Goal: Transaction & Acquisition: Purchase product/service

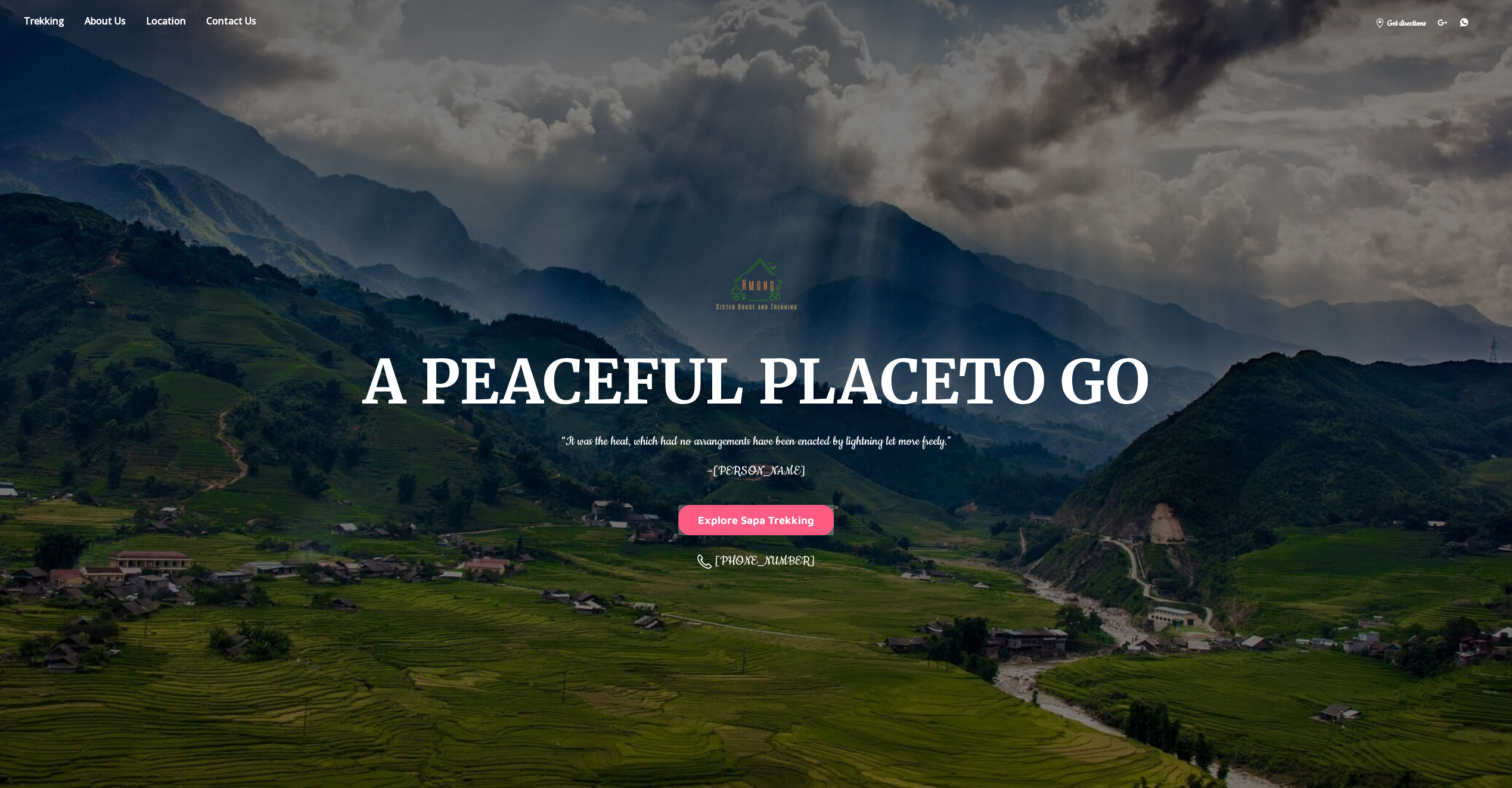
click at [755, 512] on button "Explore Sapa Trekking" at bounding box center [756, 519] width 156 height 31
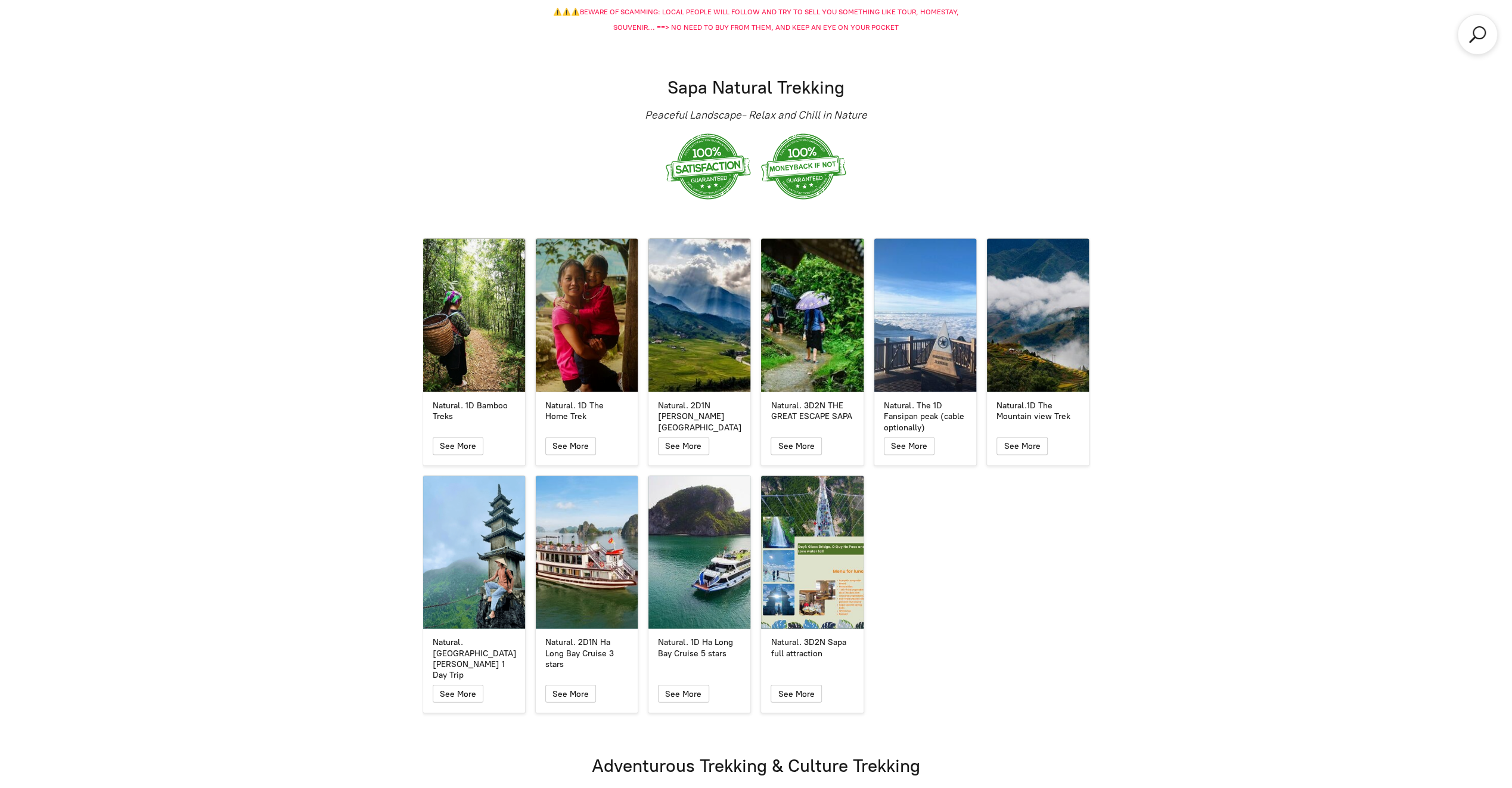
scroll to position [2277, 0]
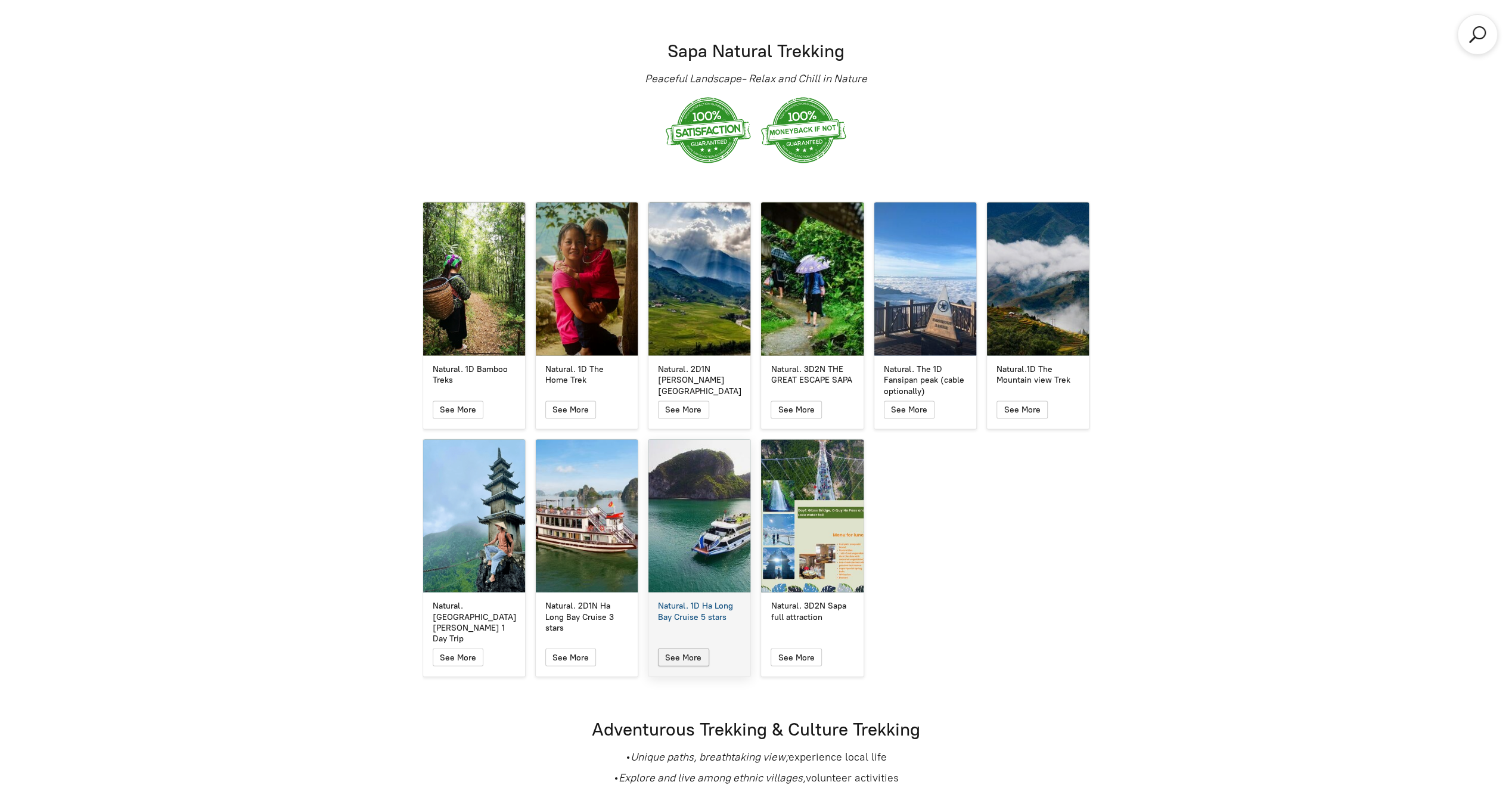
click at [682, 650] on icon "button" at bounding box center [684, 657] width 11 height 14
click at [819, 497] on div "Natural. 3D2N Sapa full attraction" at bounding box center [812, 516] width 102 height 153
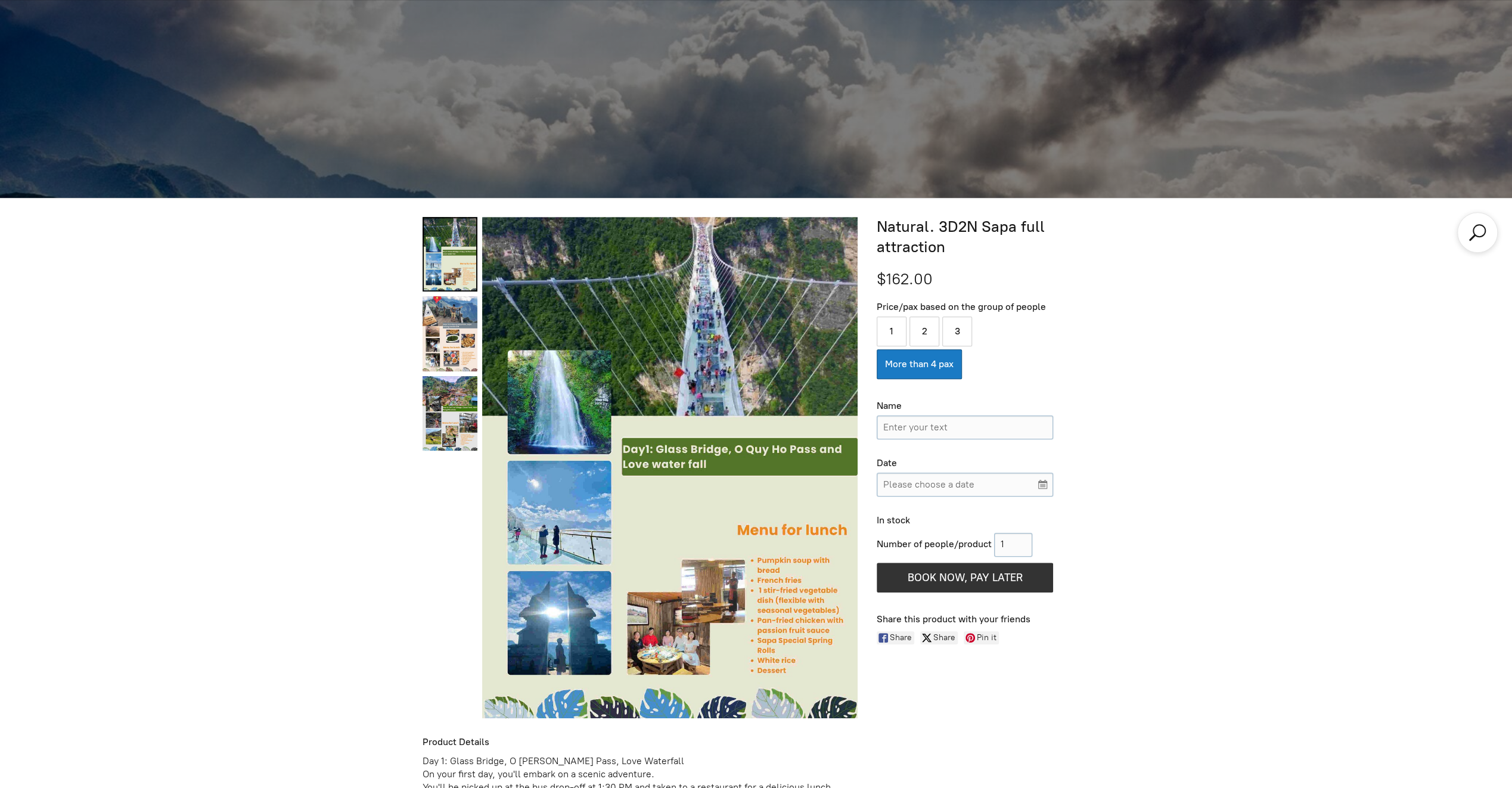
scroll to position [609, 0]
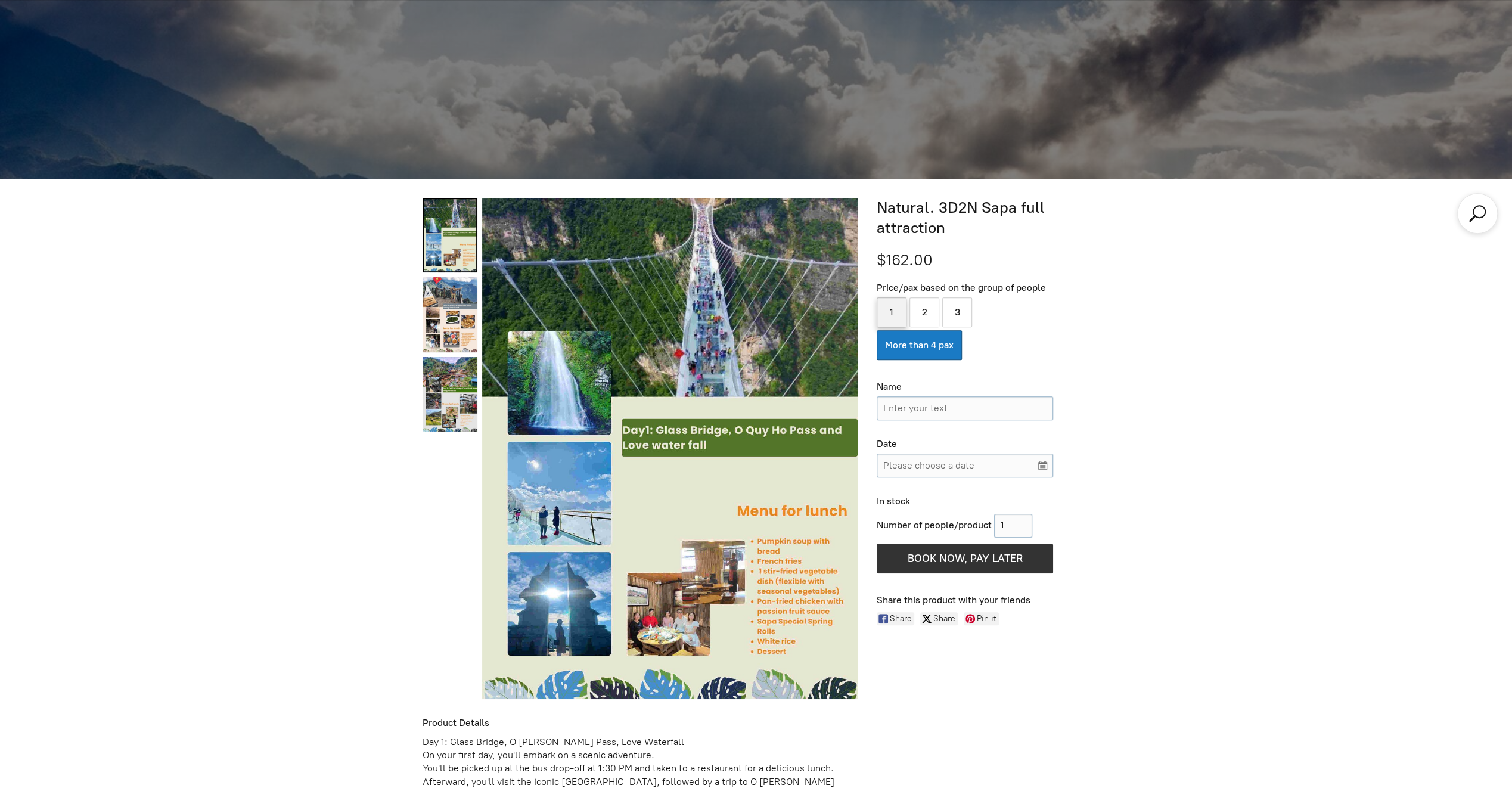
click at [886, 305] on label "1" at bounding box center [892, 312] width 30 height 30
click at [886, 305] on input "1" at bounding box center [892, 312] width 30 height 30
radio input "true"
click at [936, 309] on label "2" at bounding box center [924, 312] width 30 height 30
click at [936, 309] on input "2" at bounding box center [924, 312] width 30 height 30
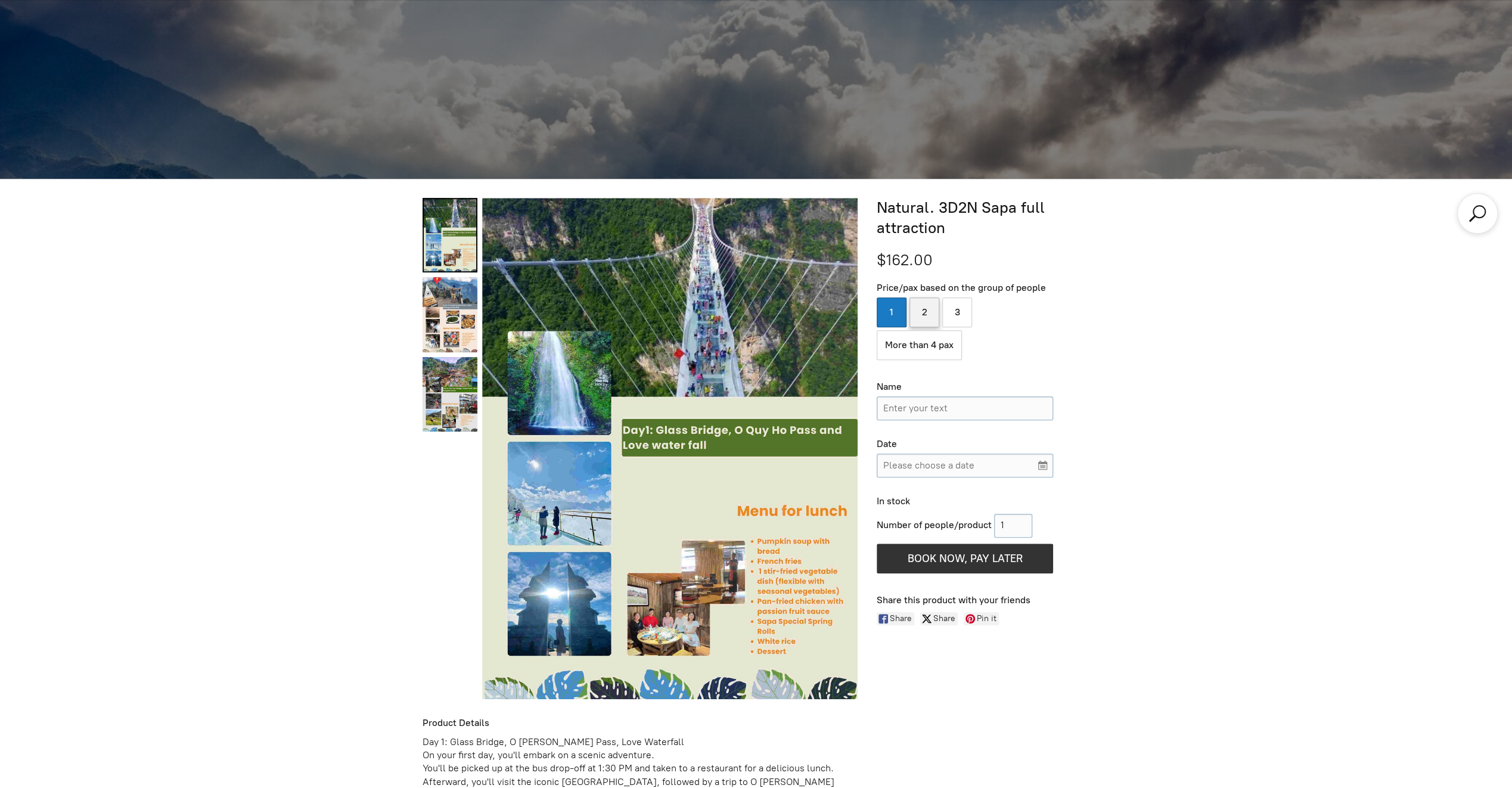
radio input "true"
click at [948, 312] on label "3" at bounding box center [957, 312] width 30 height 30
click at [948, 312] on input "3" at bounding box center [957, 312] width 30 height 30
radio input "true"
click at [899, 311] on label "1" at bounding box center [892, 312] width 30 height 30
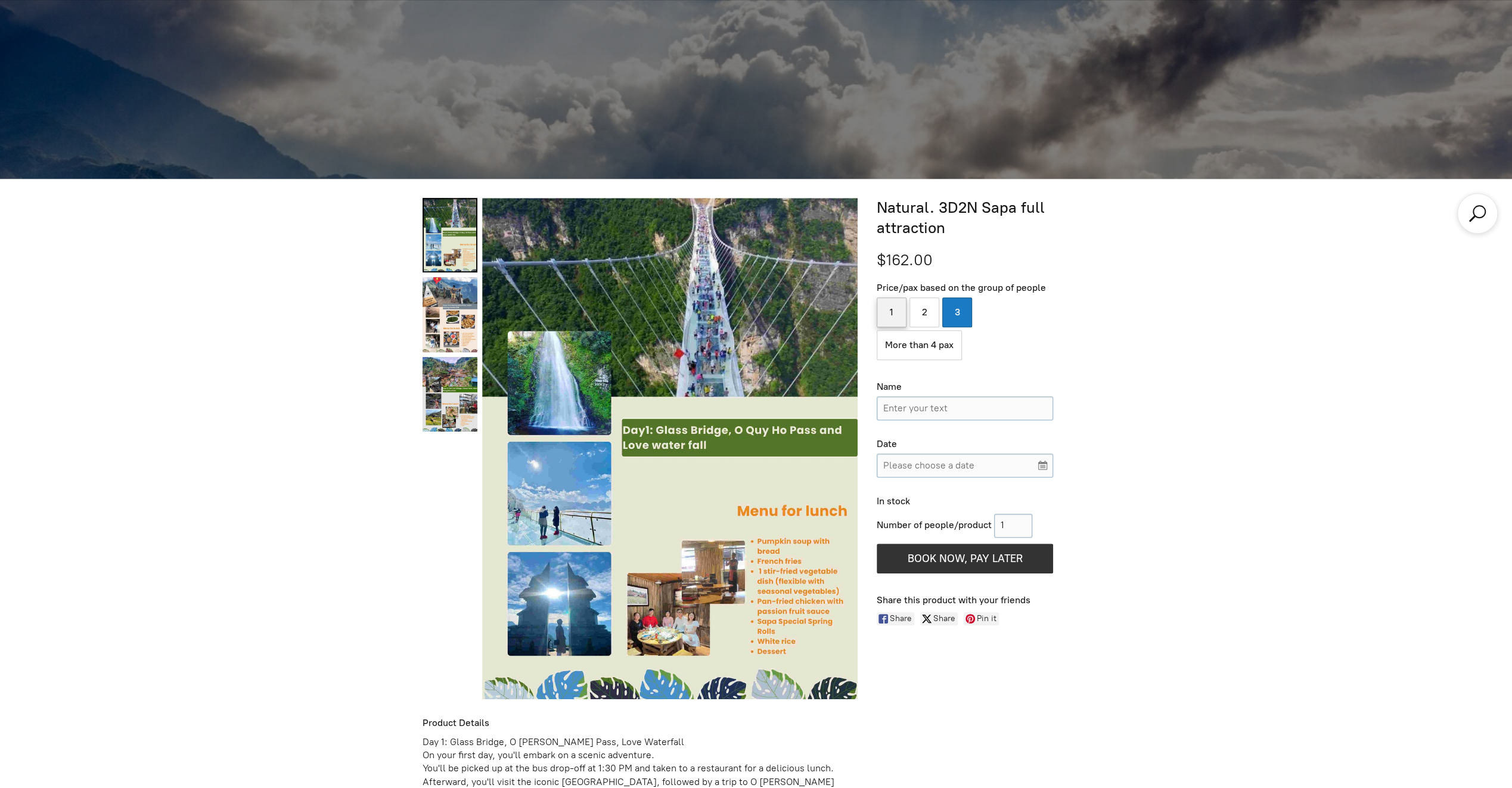
click at [899, 311] on input "1" at bounding box center [892, 312] width 30 height 30
radio input "true"
click at [437, 322] on link "Natural. 3D2N Sapa full attraction 1" at bounding box center [449, 314] width 54 height 75
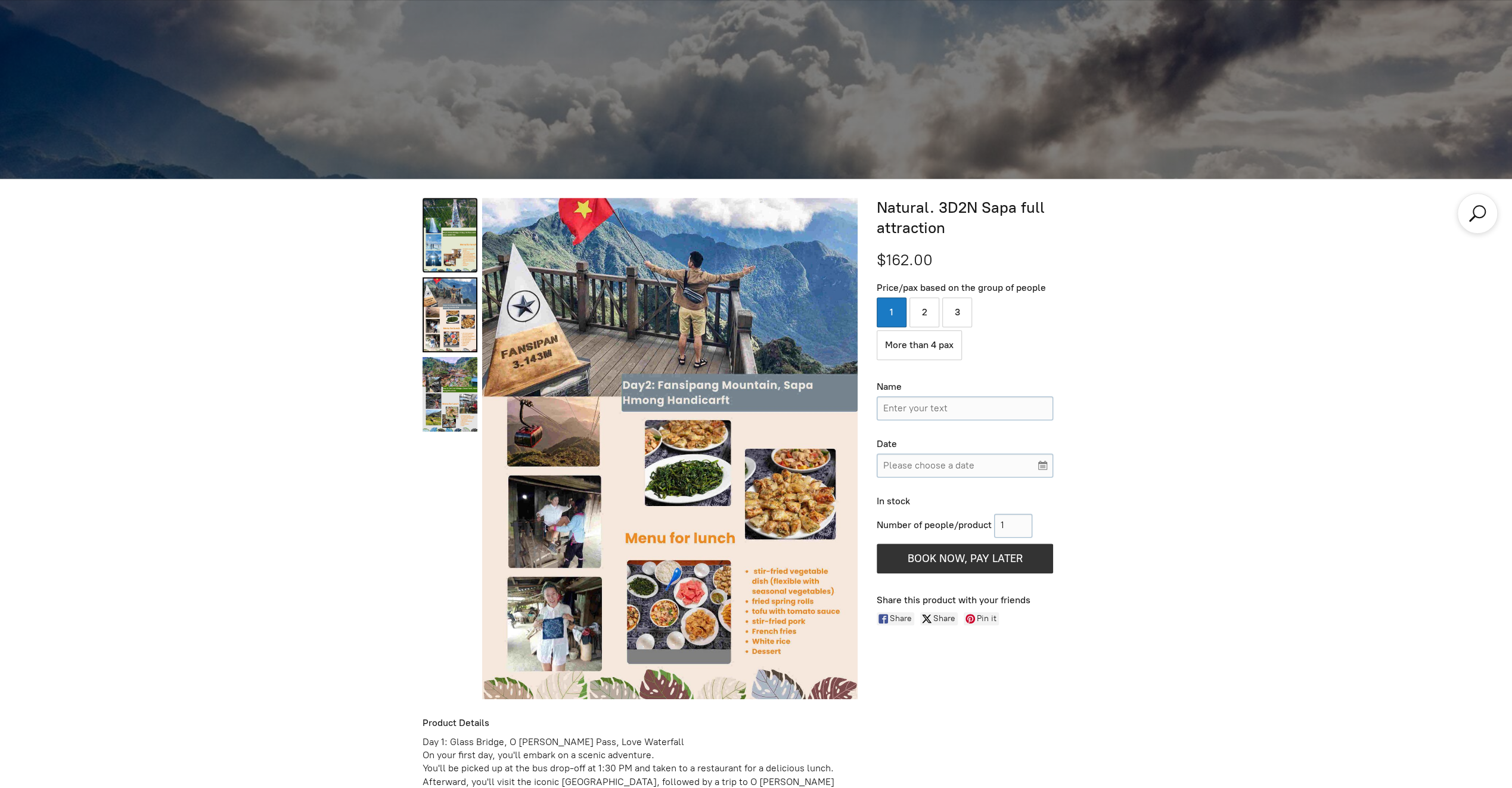
click at [438, 252] on link "Natural. 3D2N Sapa full attraction 0" at bounding box center [449, 234] width 54 height 75
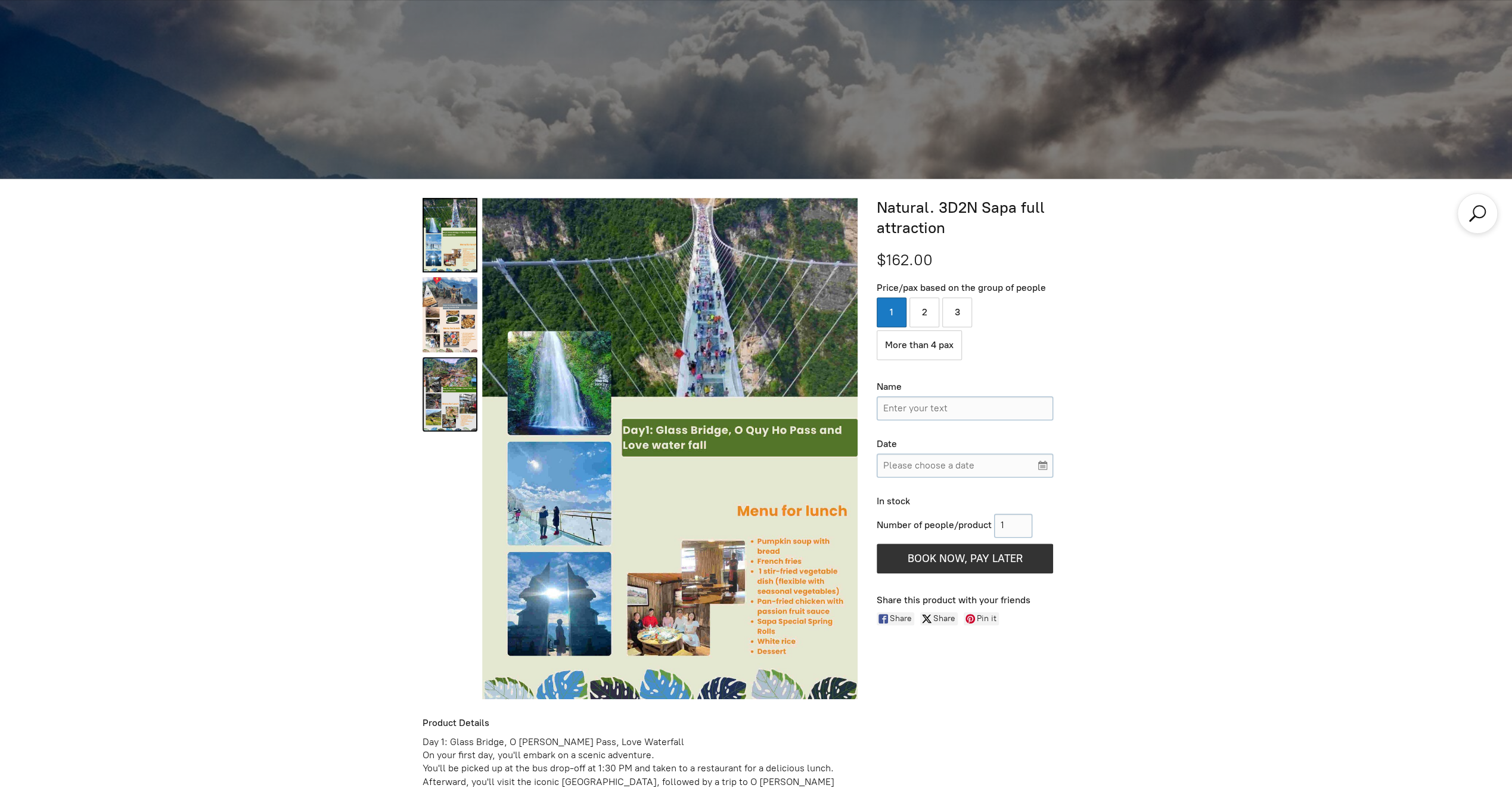
click at [435, 396] on link "Natural. 3D2N Sapa full attraction 2" at bounding box center [449, 394] width 54 height 75
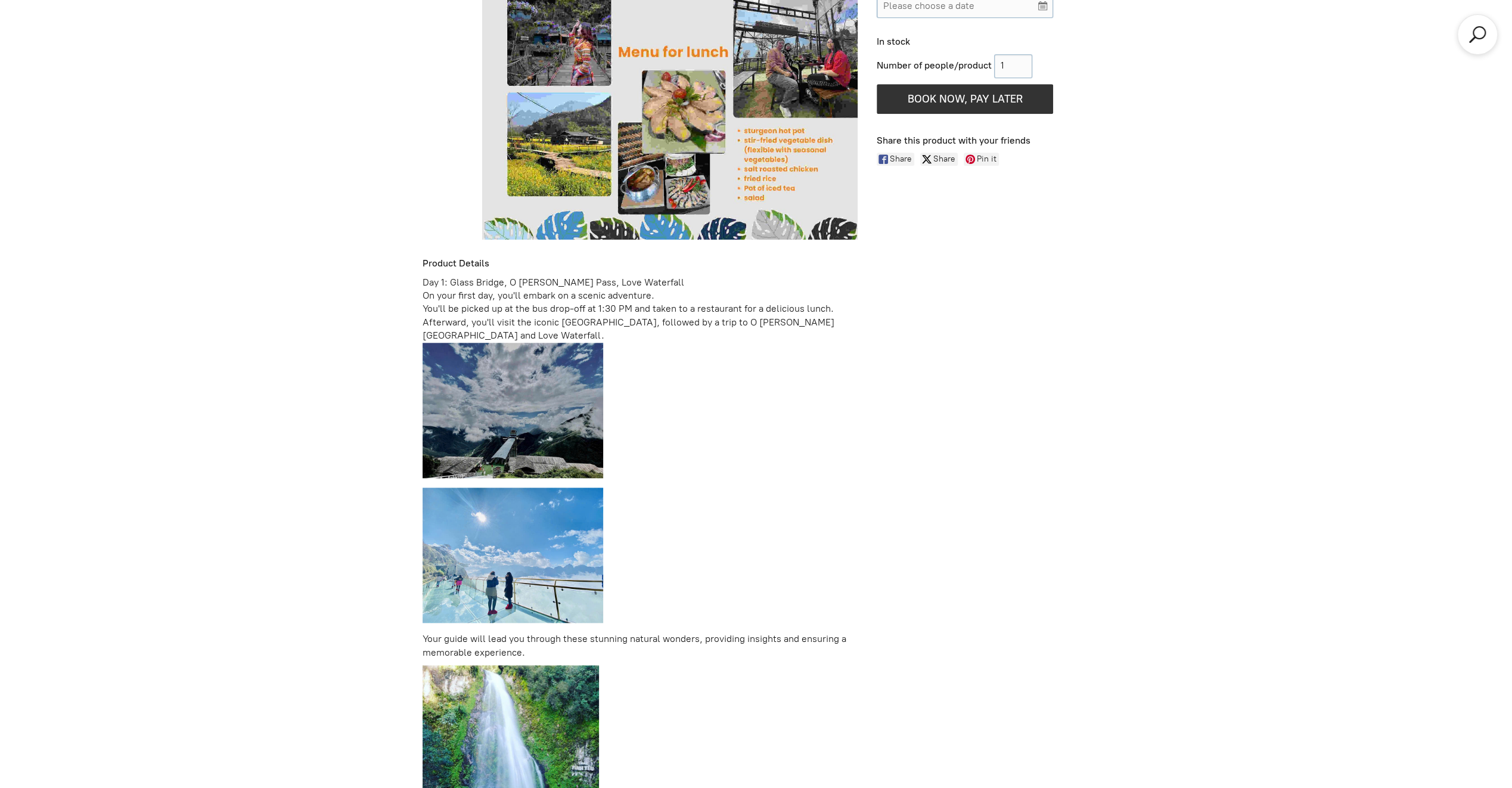
scroll to position [847, 0]
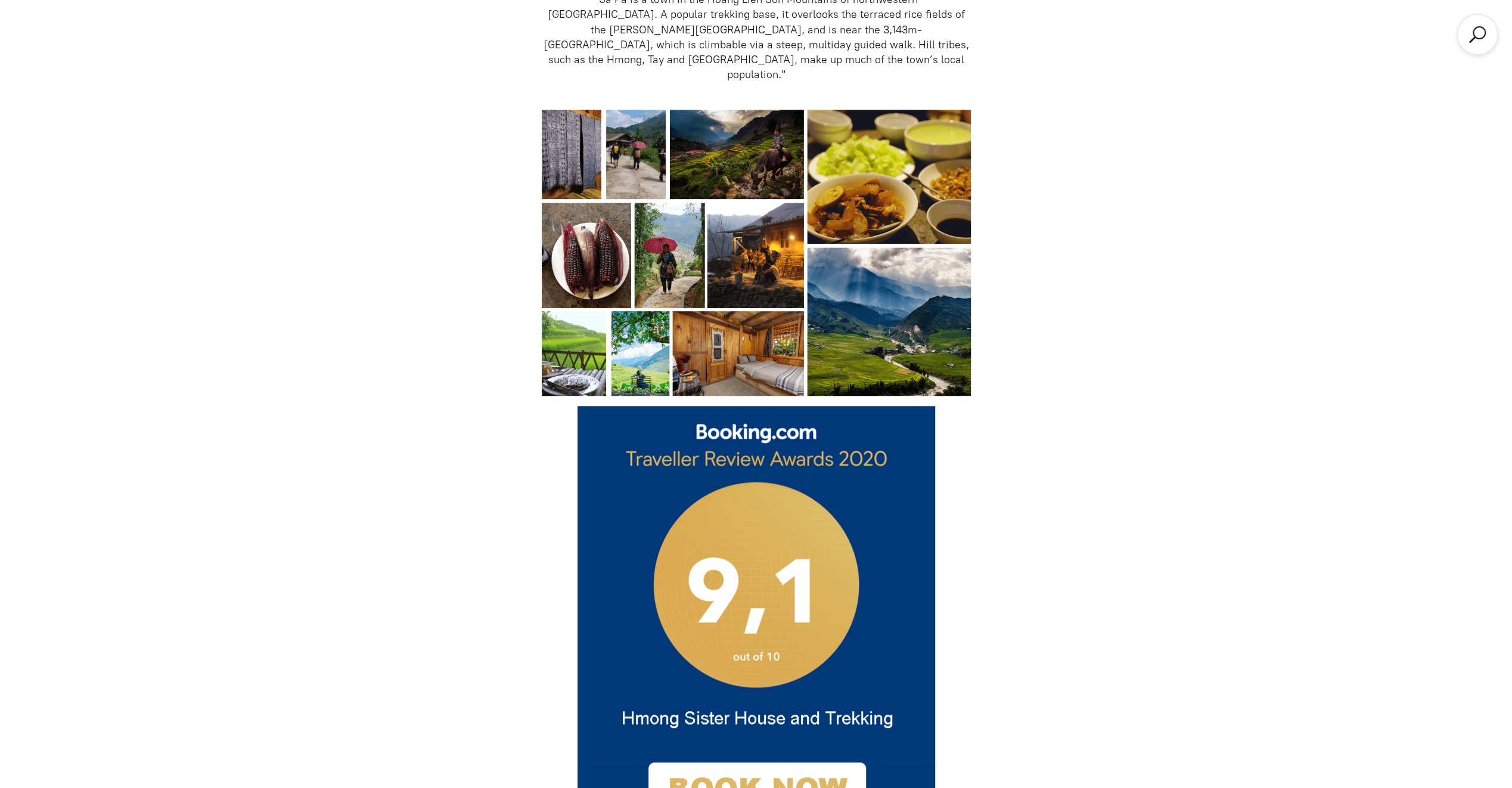
scroll to position [2277, 0]
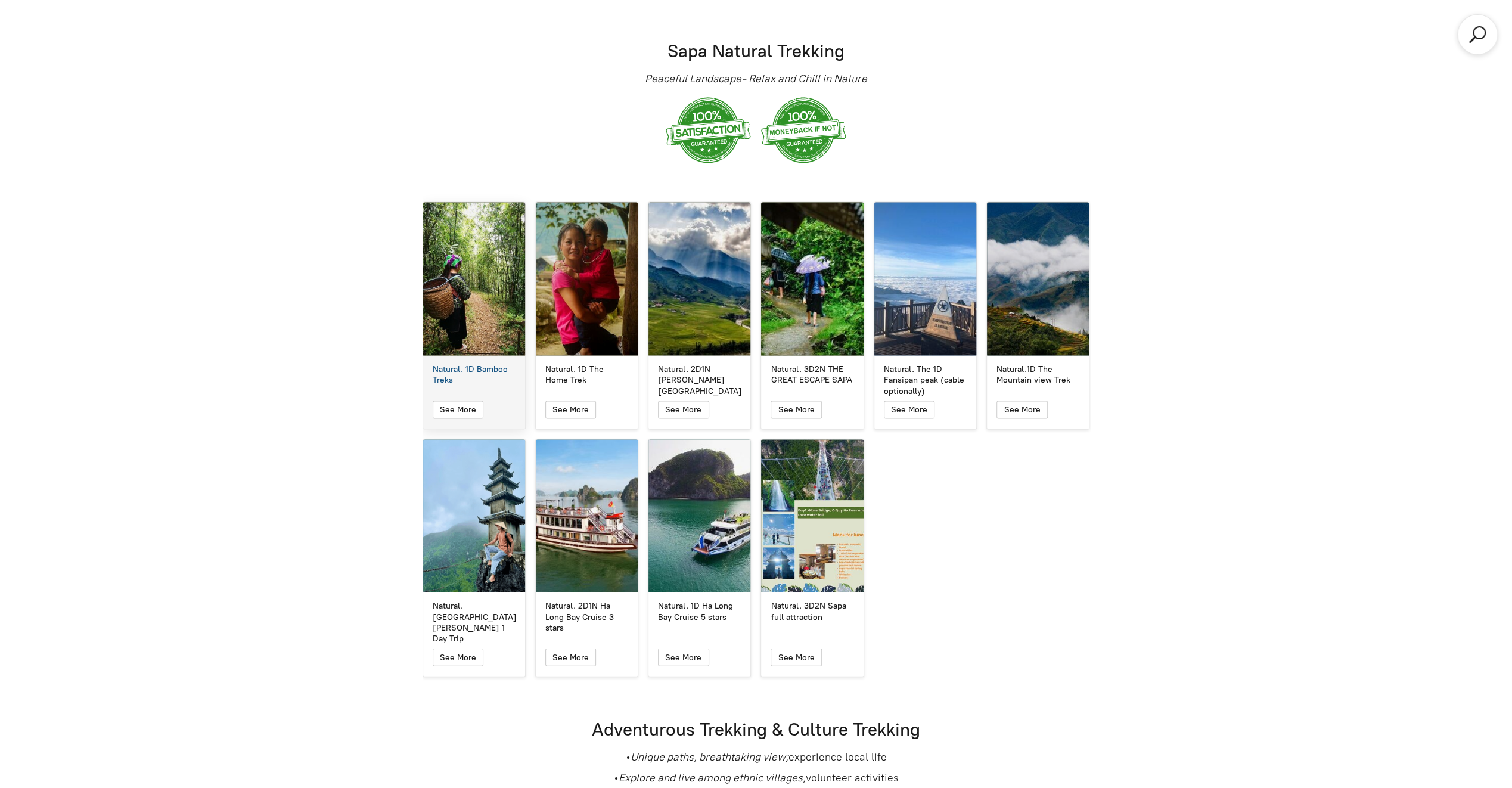
click at [452, 295] on div "Natural. 1D Bamboo Treks" at bounding box center [474, 279] width 102 height 153
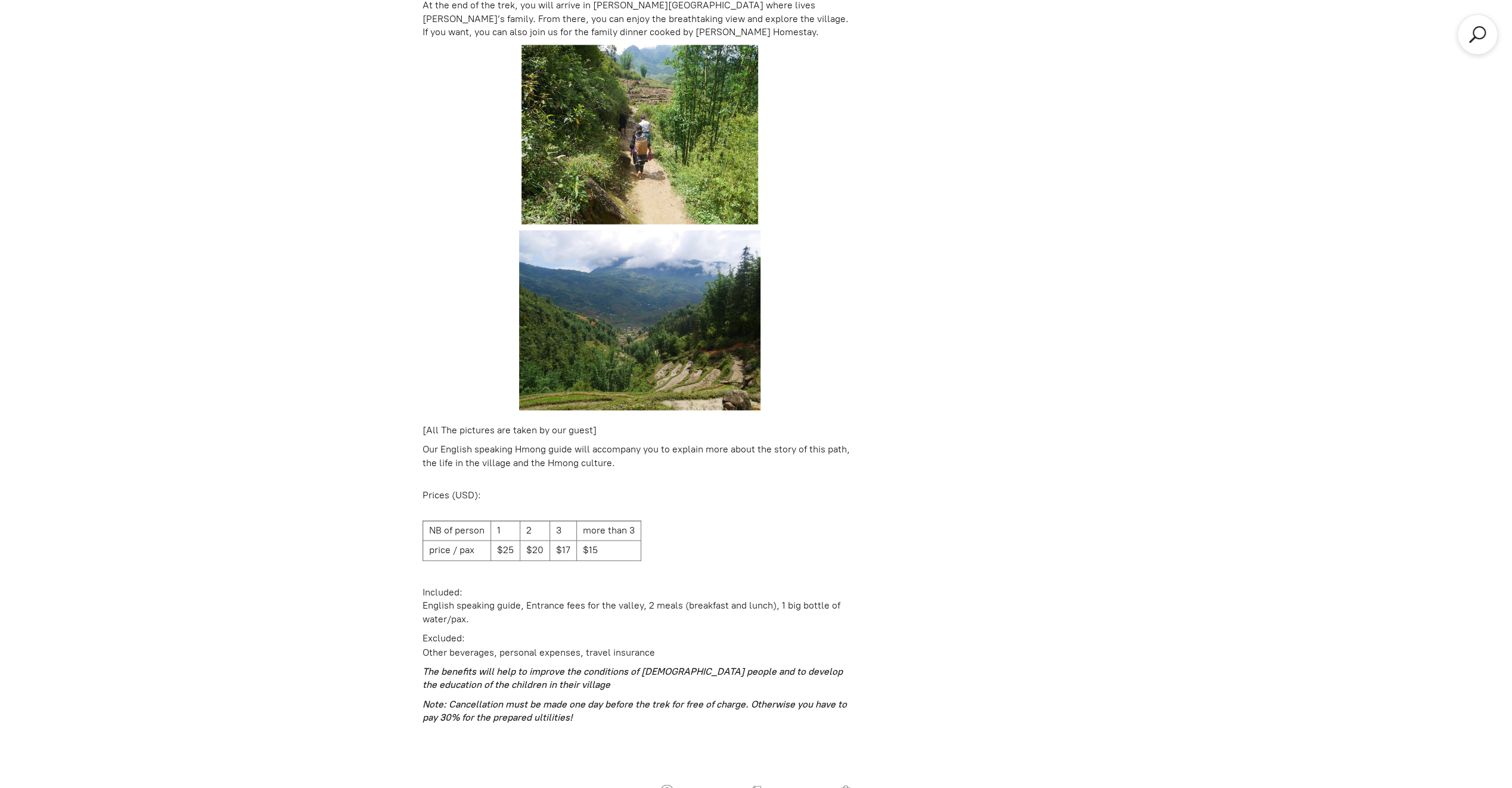
scroll to position [1622, 0]
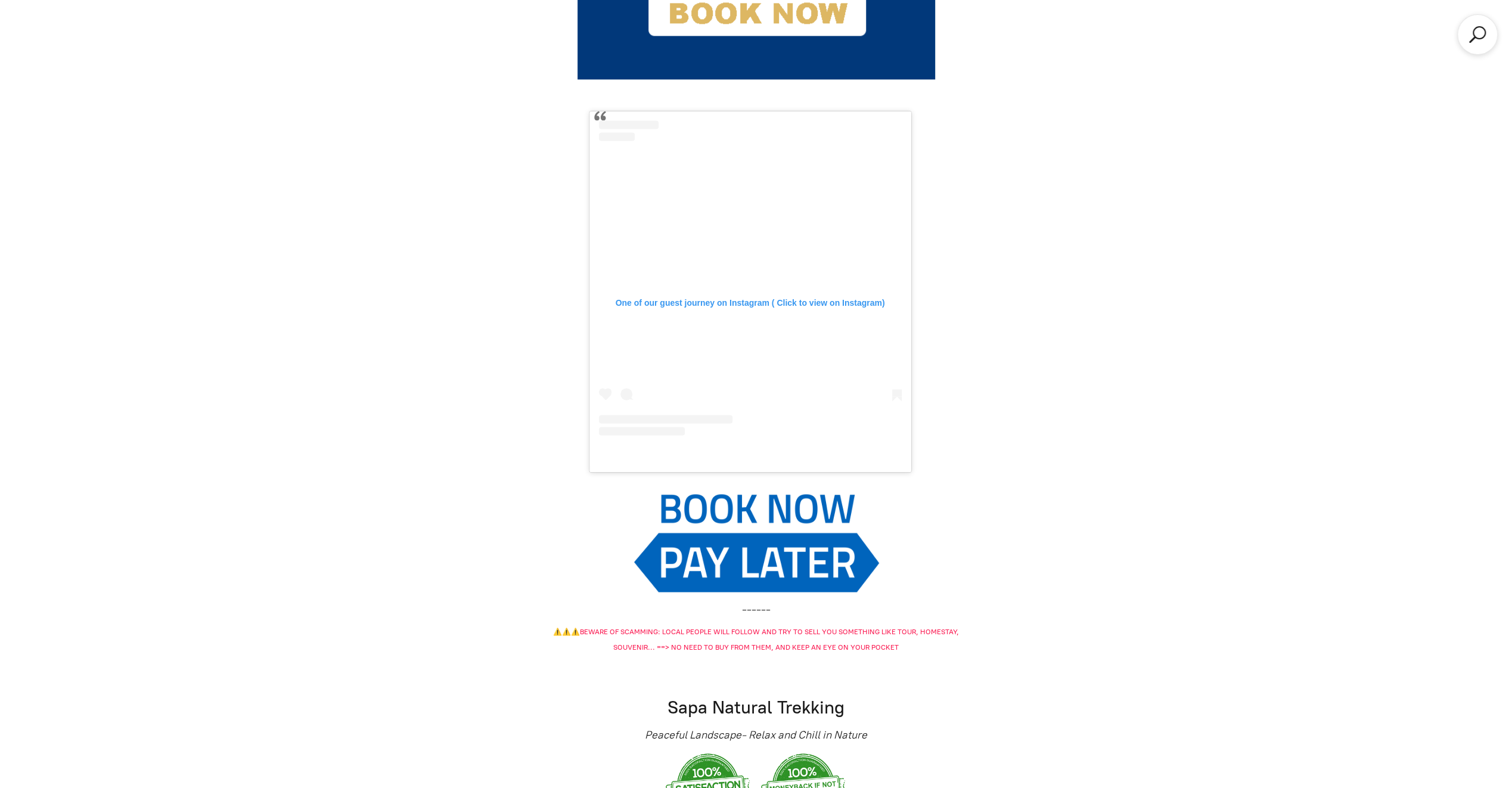
scroll to position [2277, 0]
